Goal: Transaction & Acquisition: Subscribe to service/newsletter

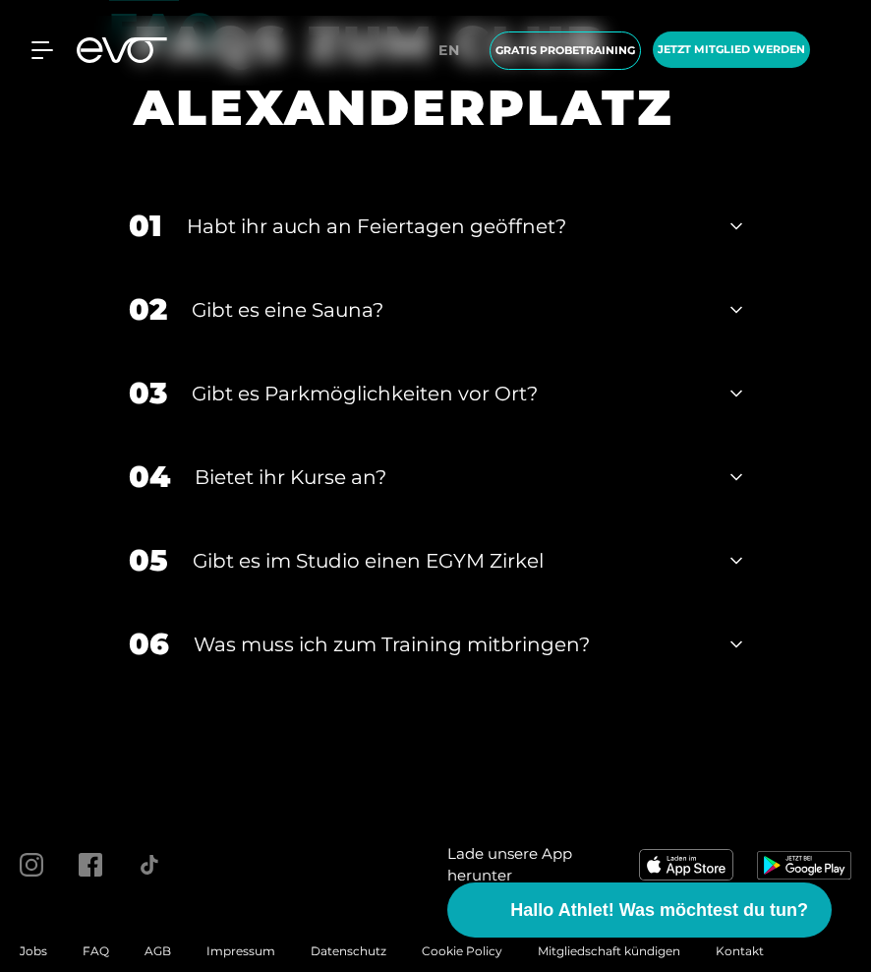
scroll to position [8133, 0]
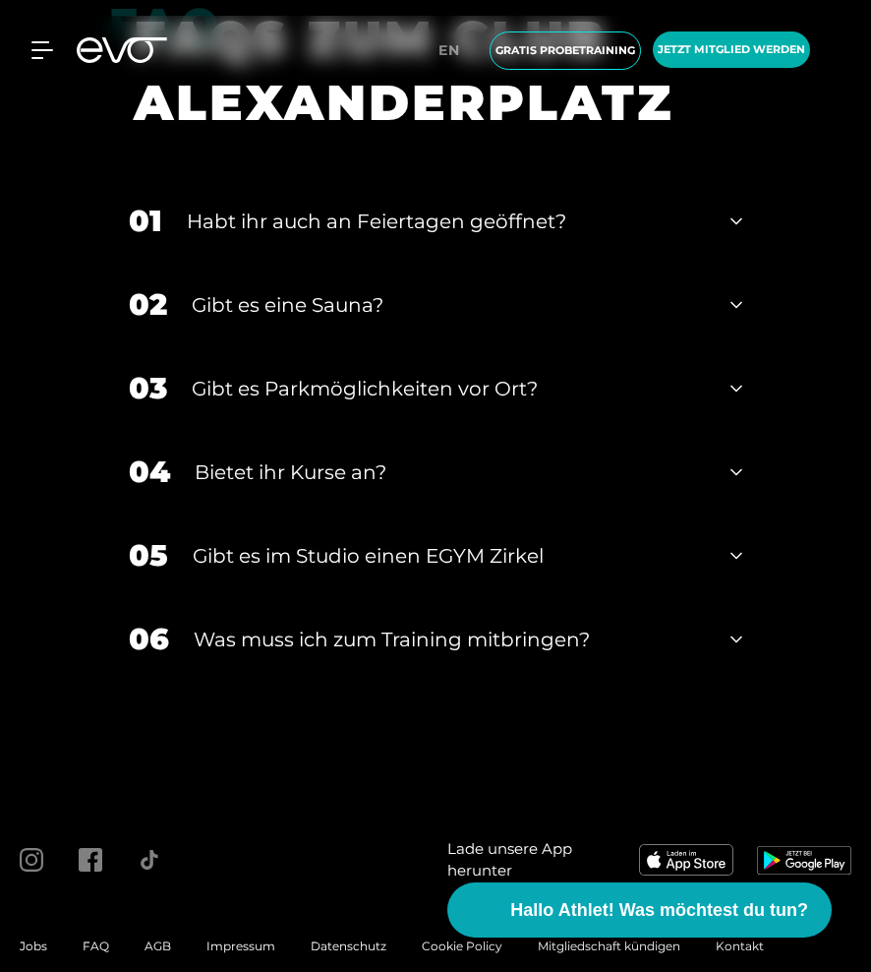
click at [722, 311] on div "02 Gibt es eine Sauna?" at bounding box center [435, 305] width 653 height 84
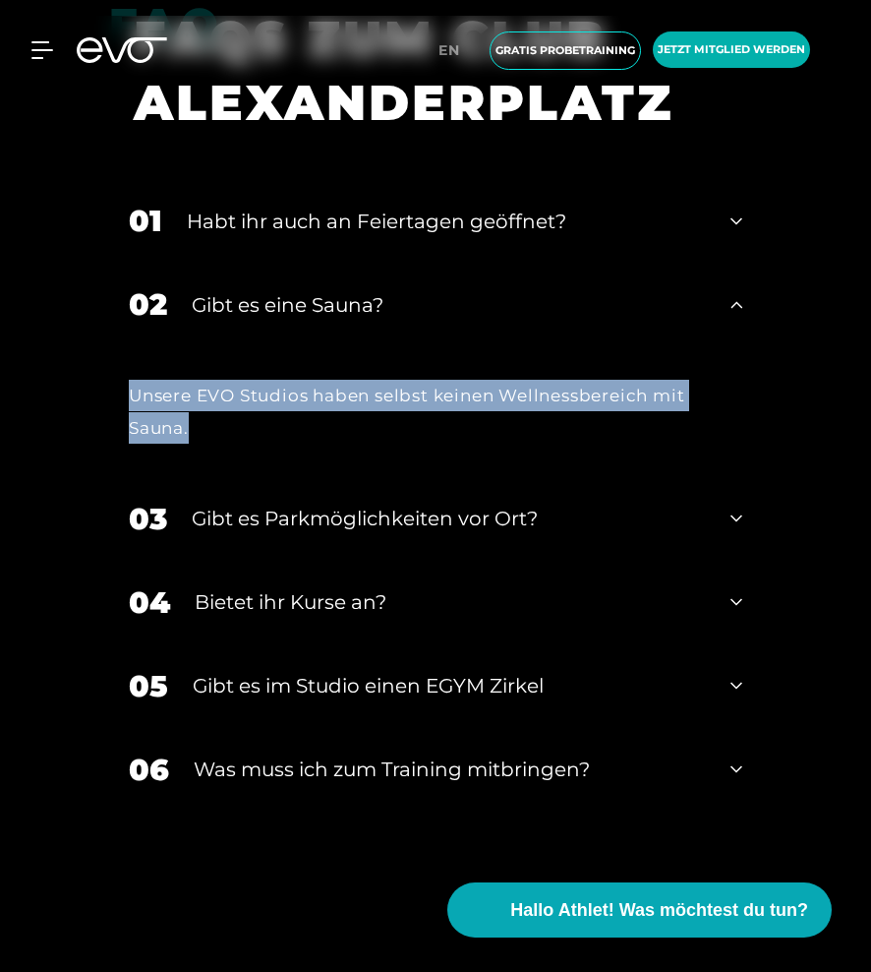
drag, startPoint x: 207, startPoint y: 424, endPoint x: 131, endPoint y: 399, distance: 79.6
click at [131, 399] on div "Unsere EVO Studios haben selbst keinen Wellnessbereich mit Sauna." at bounding box center [436, 412] width 614 height 64
click at [354, 467] on div "Unsere EVO Studios haben selbst keinen Wellnessbereich mit Sauna." at bounding box center [435, 411] width 653 height 131
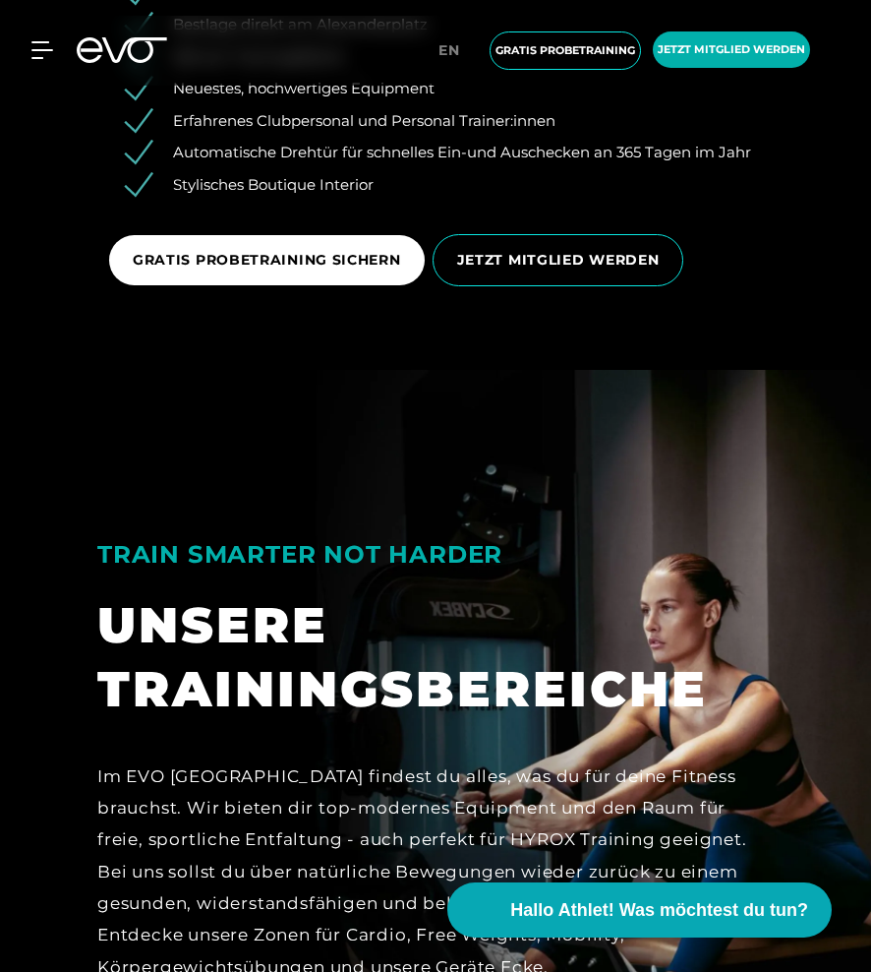
scroll to position [3571, 0]
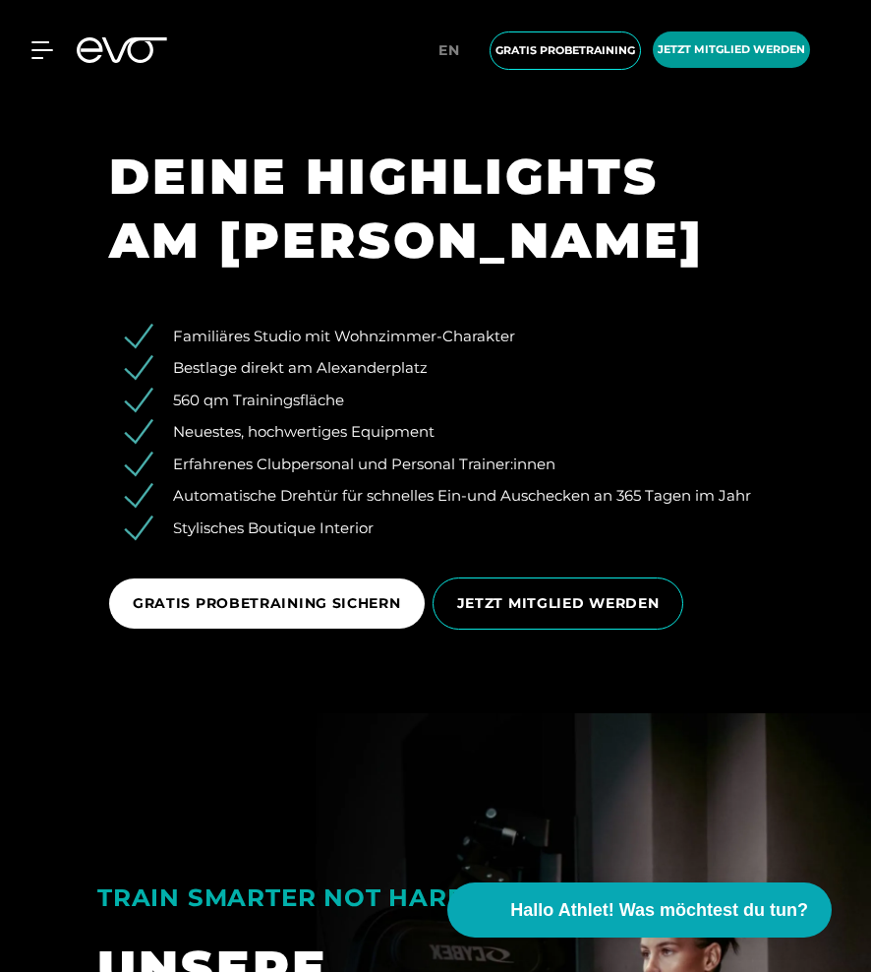
click at [731, 46] on span "Jetzt Mitglied werden" at bounding box center [732, 49] width 148 height 17
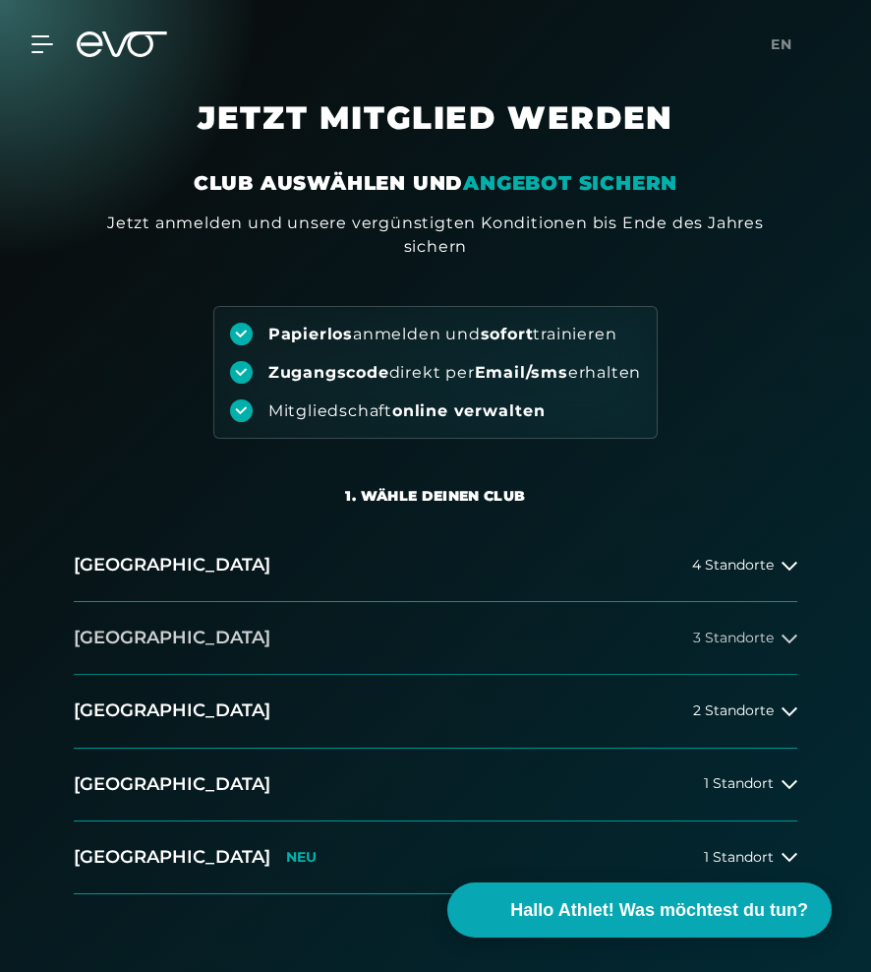
click at [791, 641] on icon at bounding box center [790, 638] width 16 height 9
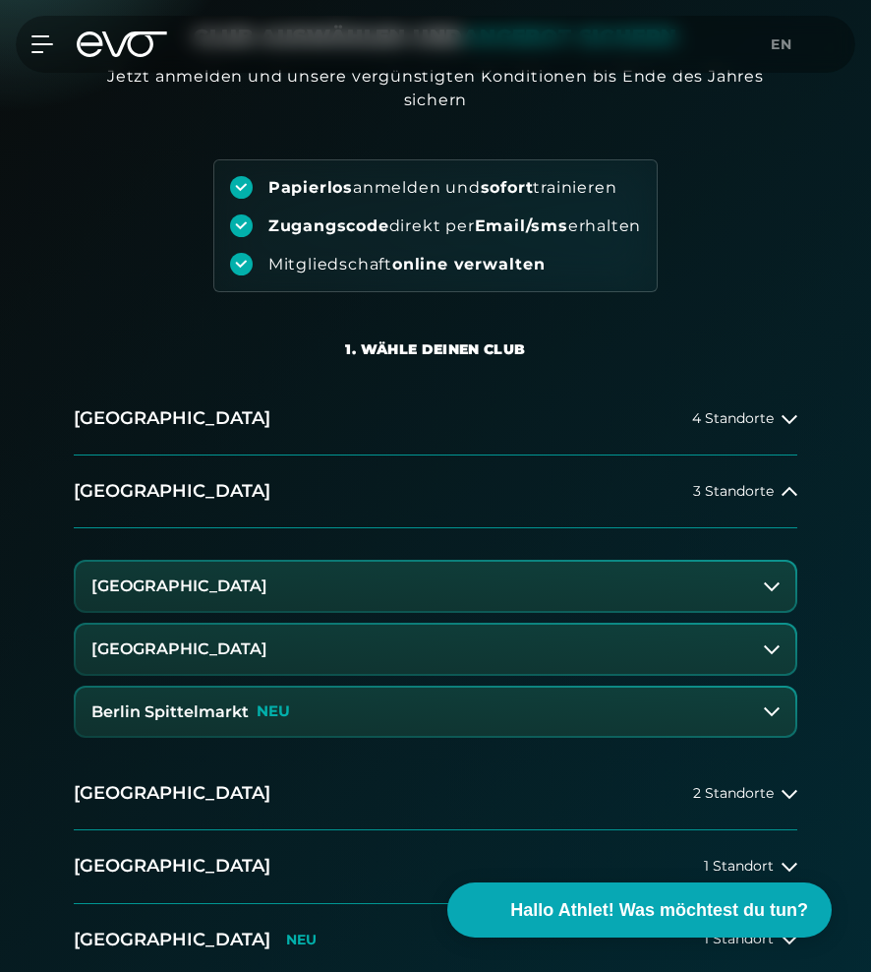
scroll to position [160, 0]
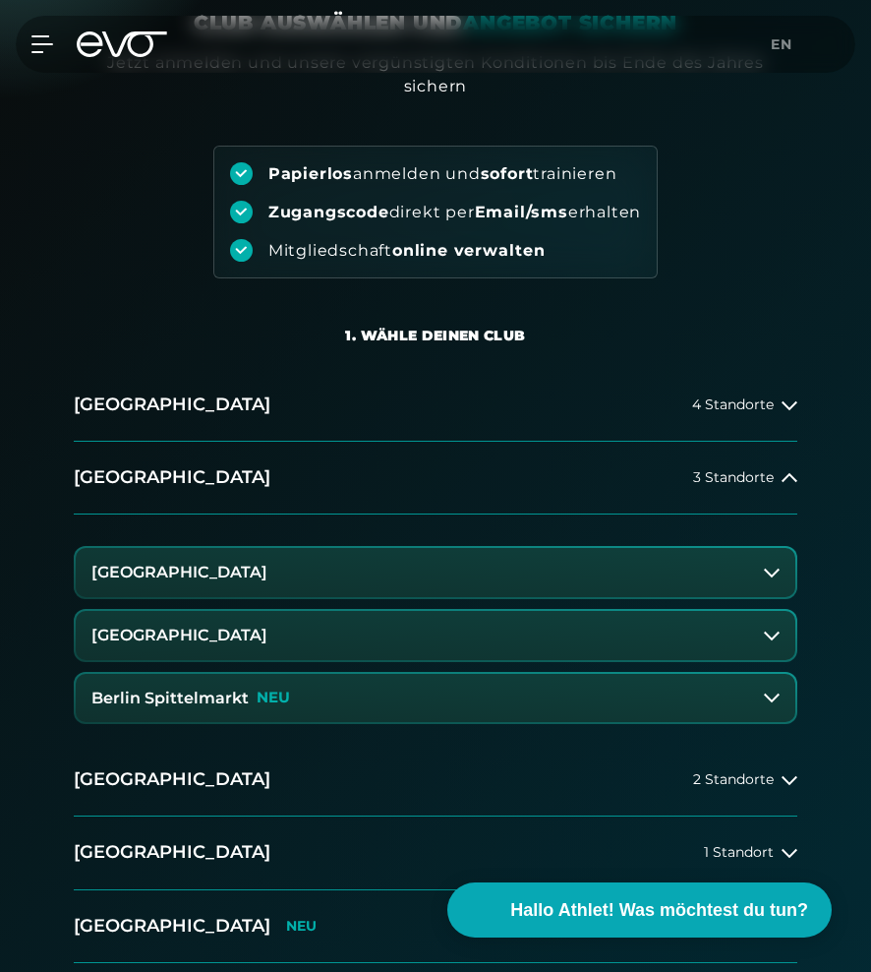
click at [715, 624] on button "[GEOGRAPHIC_DATA]" at bounding box center [436, 635] width 720 height 49
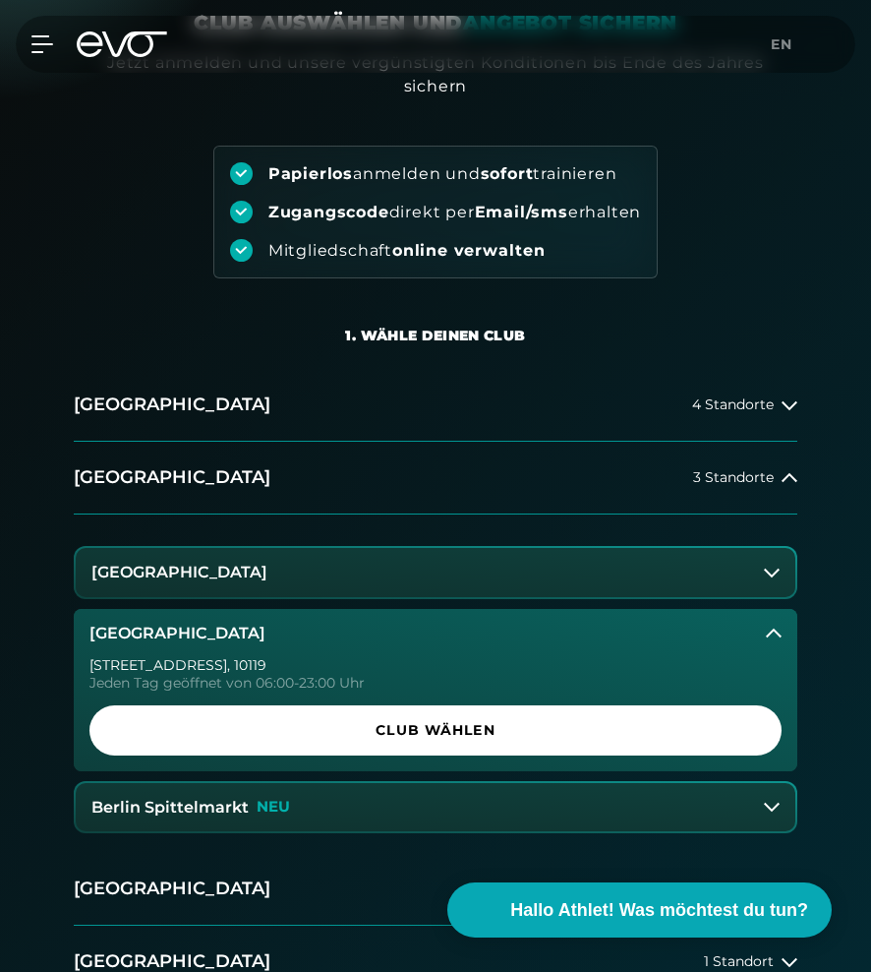
click at [717, 571] on button "[GEOGRAPHIC_DATA]" at bounding box center [436, 572] width 720 height 49
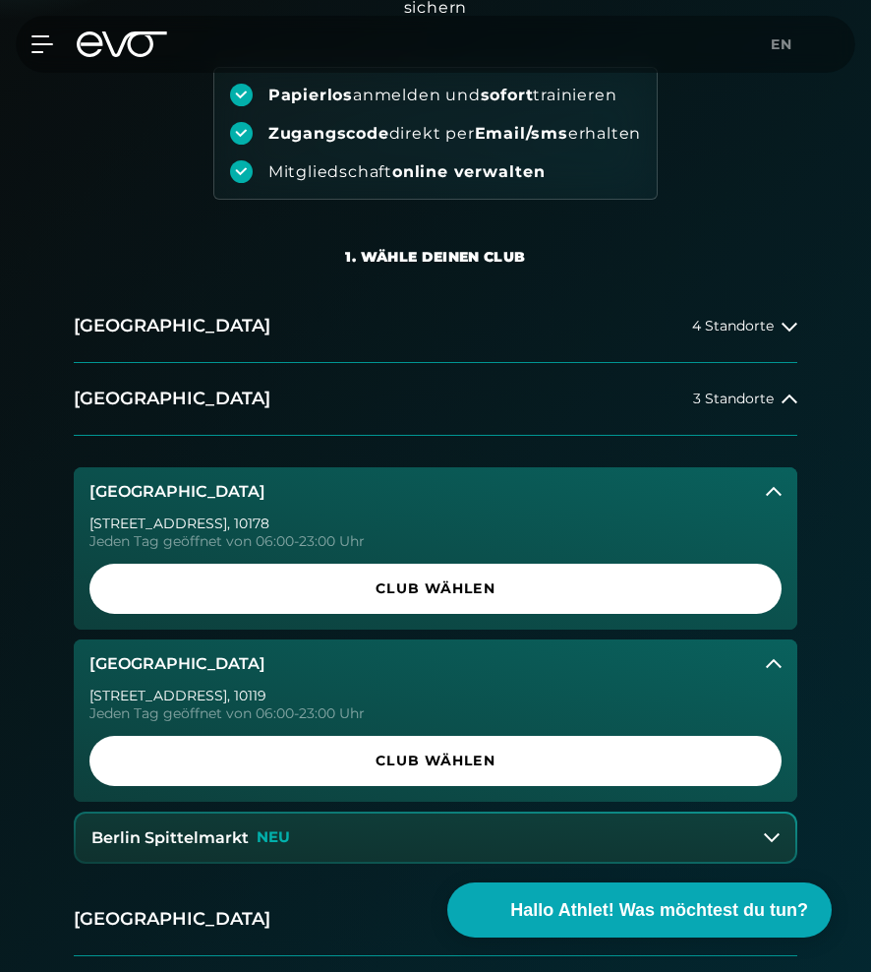
scroll to position [292, 0]
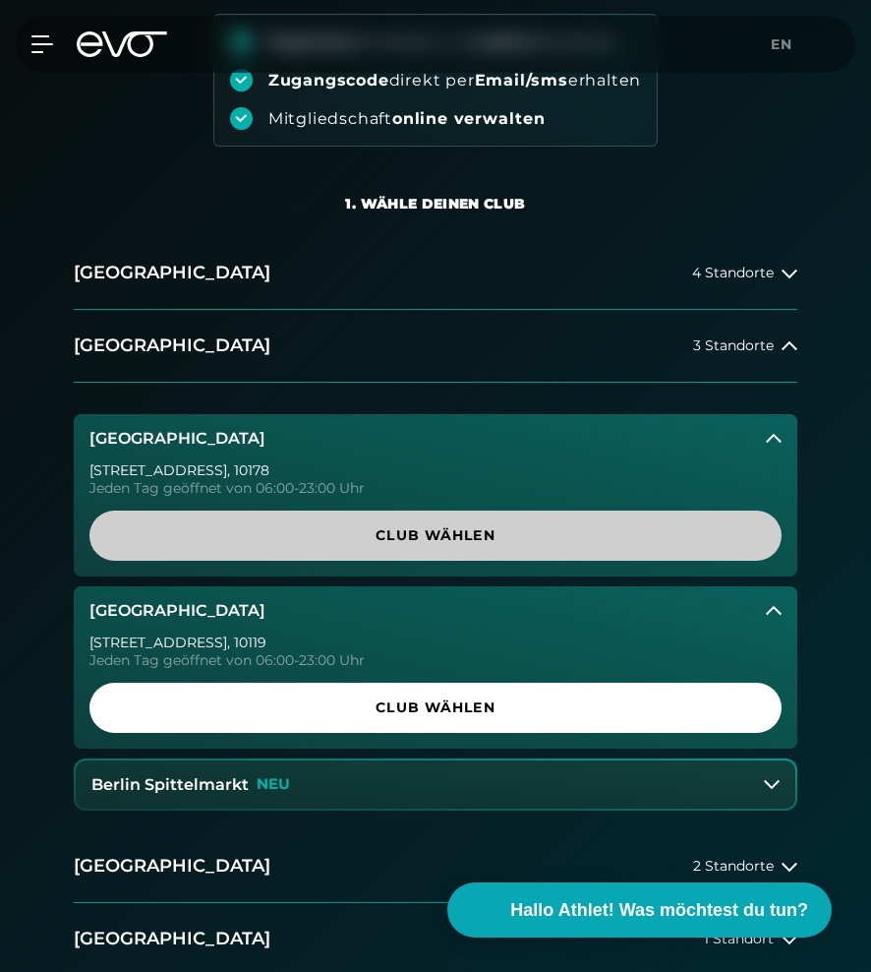
click at [378, 539] on span "Club wählen" at bounding box center [435, 535] width 645 height 21
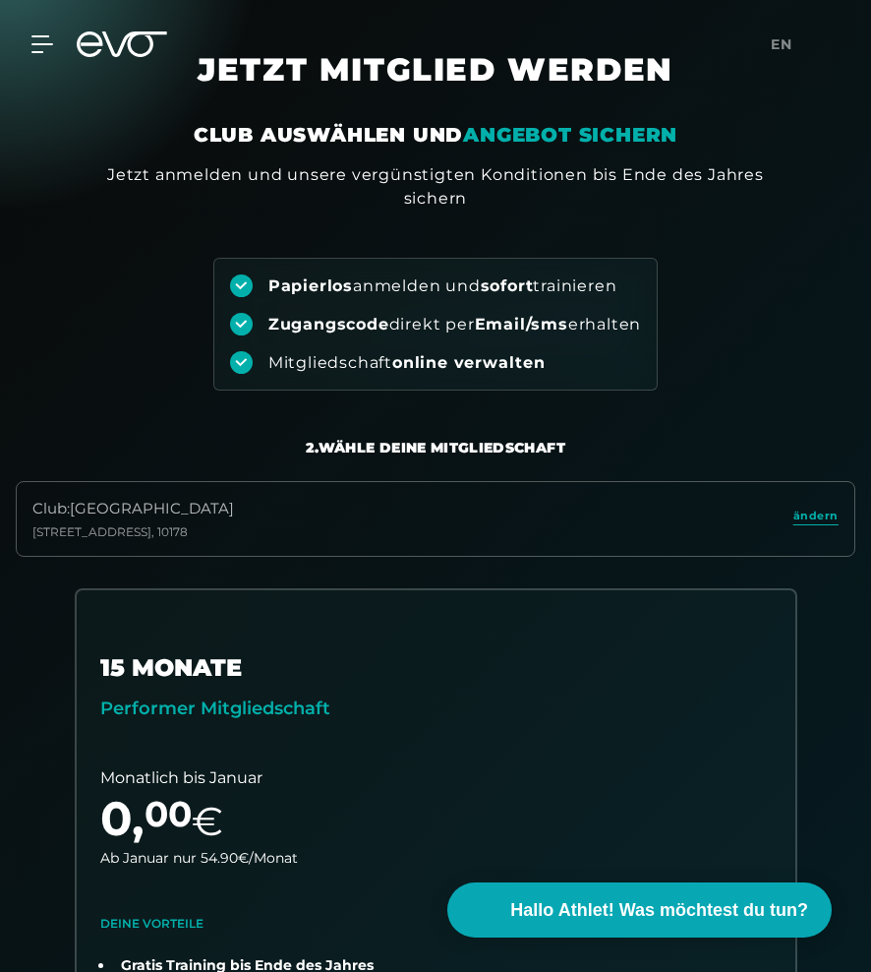
scroll to position [0, 0]
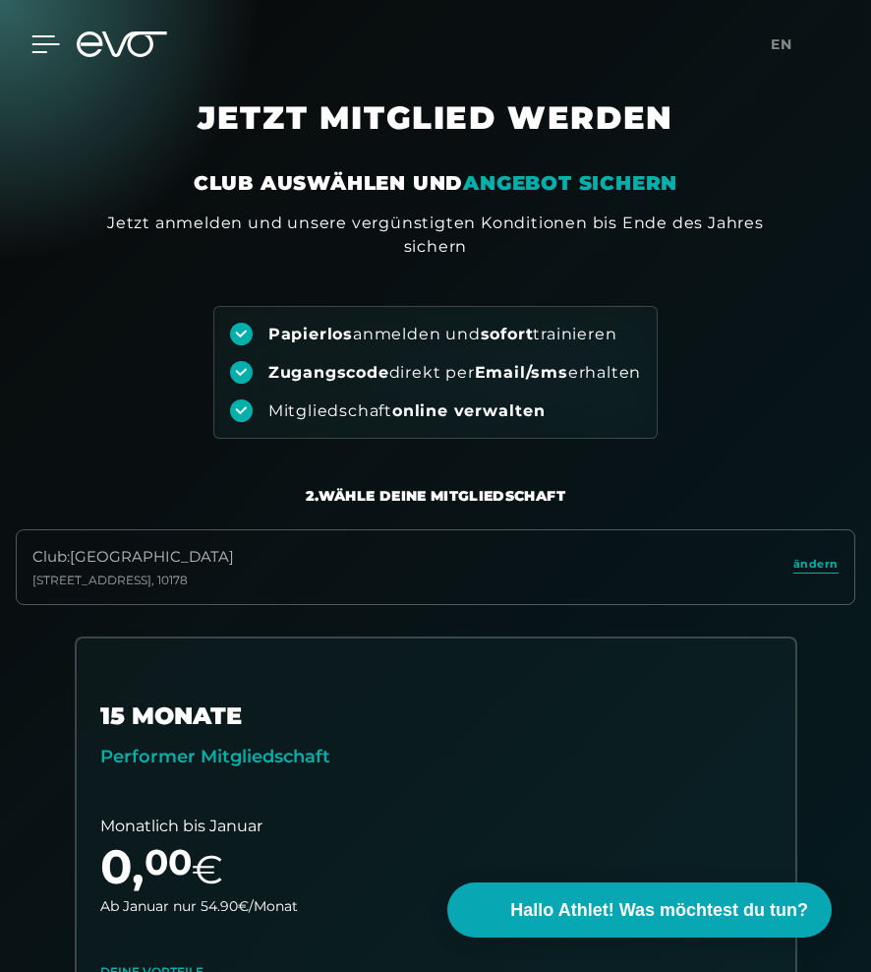
click at [37, 48] on icon at bounding box center [45, 44] width 29 height 18
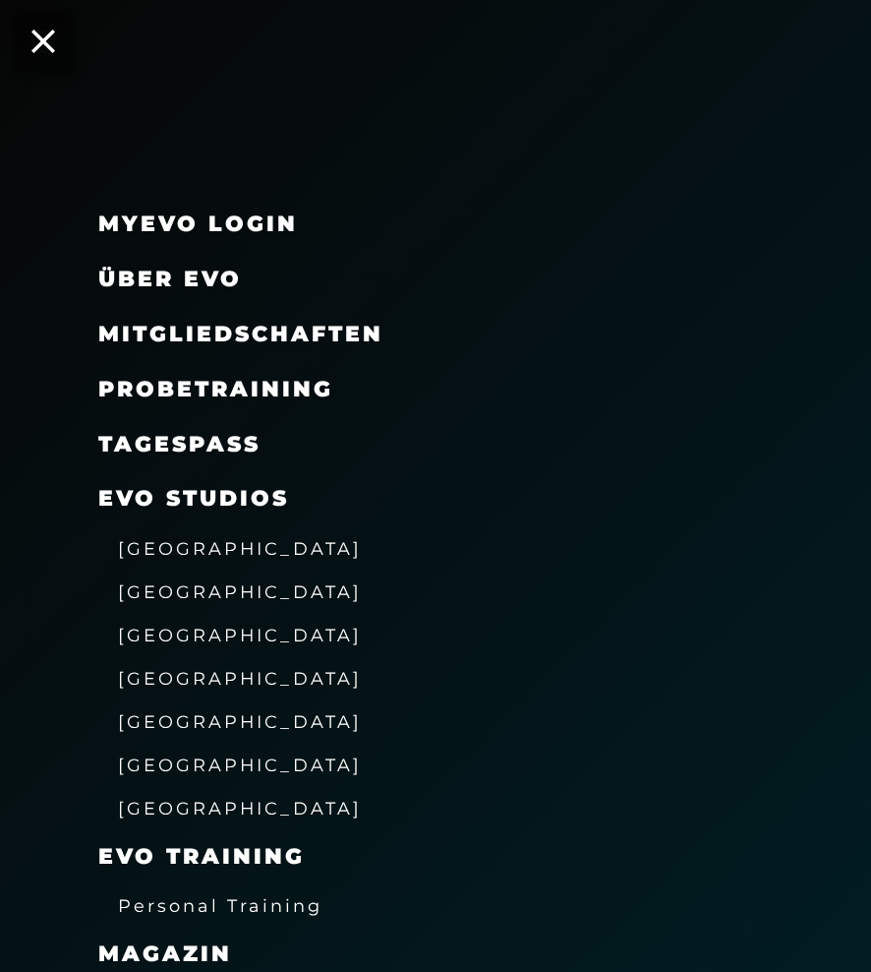
click at [37, 48] on icon at bounding box center [43, 42] width 24 height 24
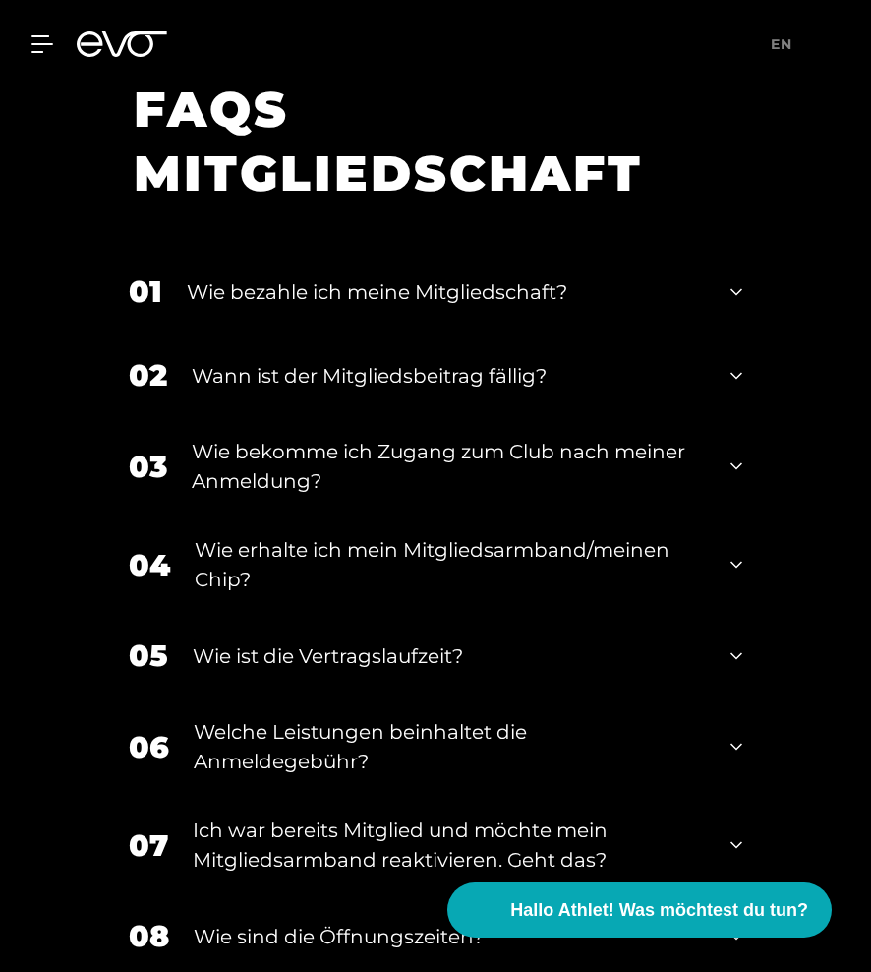
scroll to position [4473, 0]
